Goal: Navigation & Orientation: Find specific page/section

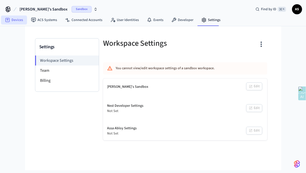
click at [15, 19] on link "Devices" at bounding box center [14, 20] width 26 height 9
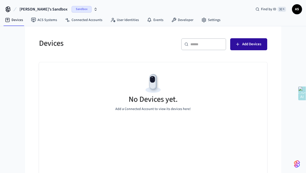
click at [243, 45] on span "Add Devices" at bounding box center [251, 44] width 19 height 7
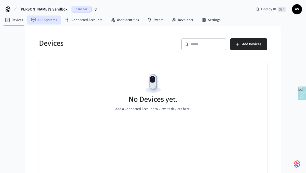
click at [45, 21] on link "ACS Systems" at bounding box center [44, 20] width 34 height 9
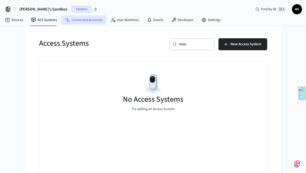
click at [82, 20] on link "Connected Accounts" at bounding box center [83, 20] width 45 height 9
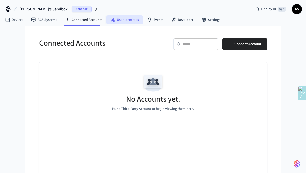
click at [130, 20] on link "User Identities" at bounding box center [124, 20] width 37 height 9
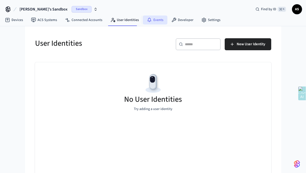
click at [155, 21] on link "Events" at bounding box center [155, 20] width 25 height 9
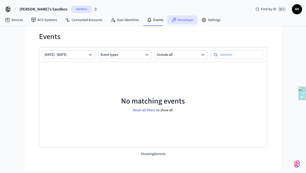
click at [180, 21] on link "Developer" at bounding box center [182, 20] width 30 height 9
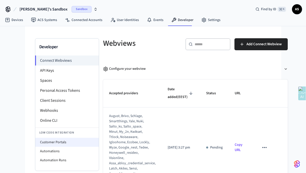
click at [63, 142] on li "Customer Portals" at bounding box center [67, 142] width 64 height 9
select select "**********"
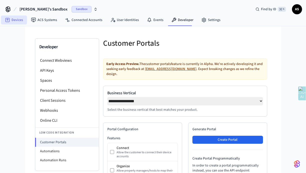
click at [11, 23] on link "Devices" at bounding box center [14, 20] width 26 height 9
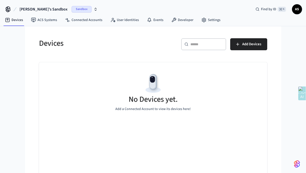
click at [8, 8] on icon at bounding box center [8, 9] width 8 height 8
